Goal: Find specific page/section: Find specific page/section

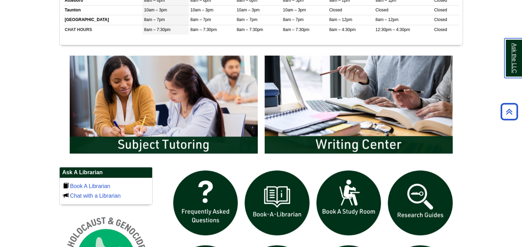
scroll to position [308, 0]
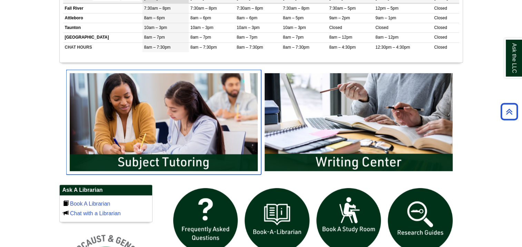
click at [167, 138] on img "slideshow" at bounding box center [163, 122] width 195 height 105
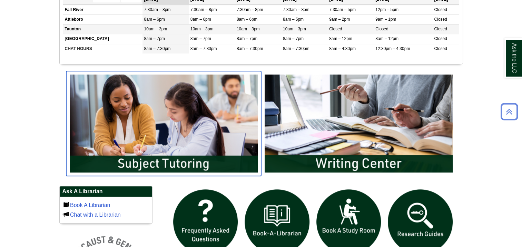
scroll to position [311, 0]
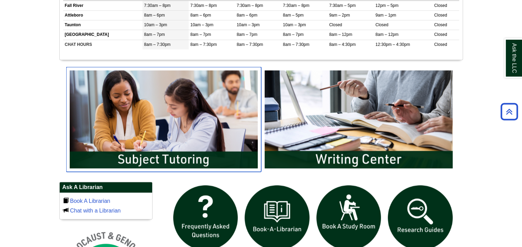
click at [160, 154] on img "slideshow" at bounding box center [163, 119] width 195 height 105
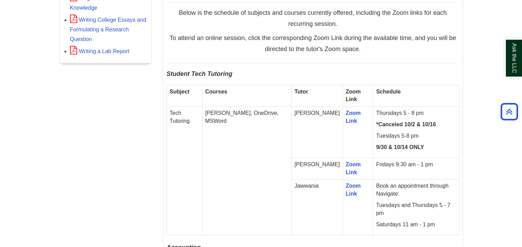
scroll to position [380, 0]
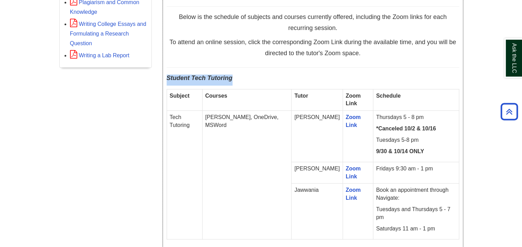
drag, startPoint x: 167, startPoint y: 76, endPoint x: 234, endPoint y: 77, distance: 66.6
click at [234, 77] on p "Student Tech Tutoring" at bounding box center [313, 80] width 293 height 11
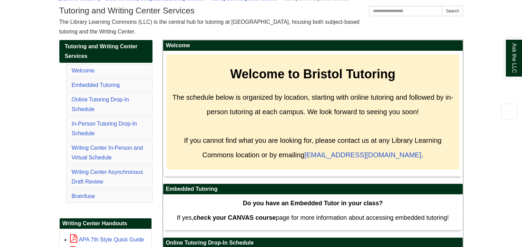
scroll to position [104, 0]
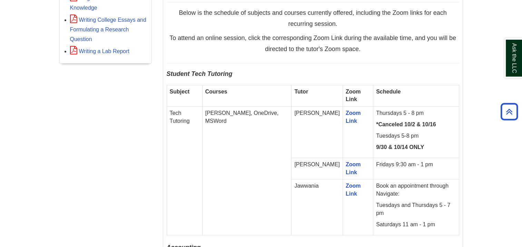
scroll to position [380, 0]
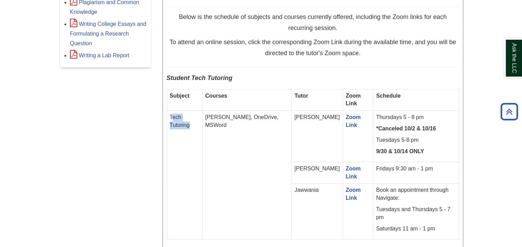
drag, startPoint x: 171, startPoint y: 116, endPoint x: 192, endPoint y: 122, distance: 21.1
click at [192, 122] on td "Tech Tutoring" at bounding box center [185, 175] width 36 height 128
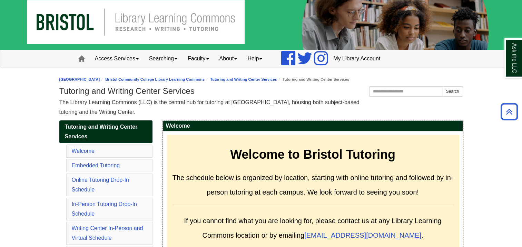
scroll to position [0, 0]
